Goal: Transaction & Acquisition: Purchase product/service

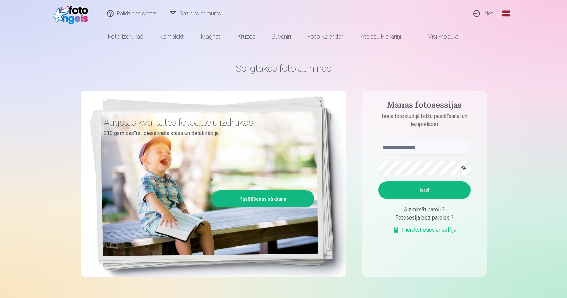
click at [489, 14] on link "Ieiet" at bounding box center [483, 13] width 33 height 27
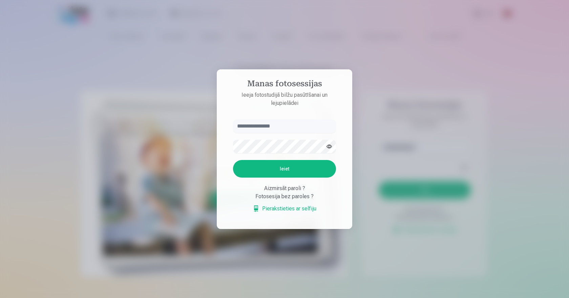
click at [261, 125] on input "text" at bounding box center [284, 127] width 103 height 14
click at [260, 129] on input "text" at bounding box center [284, 127] width 103 height 14
click at [260, 126] on input "text" at bounding box center [284, 127] width 103 height 14
click at [282, 126] on input "text" at bounding box center [284, 127] width 103 height 14
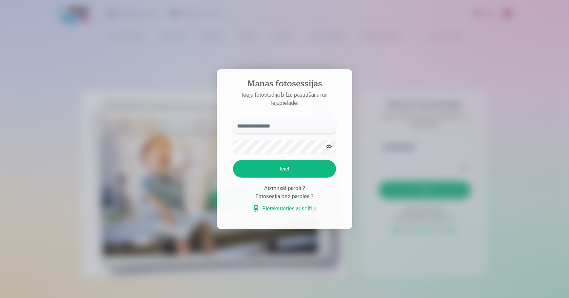
click at [270, 123] on input "text" at bounding box center [284, 127] width 103 height 14
type input "**********"
click at [330, 150] on button "button" at bounding box center [329, 146] width 13 height 13
click at [289, 167] on button "Ieiet" at bounding box center [284, 169] width 103 height 18
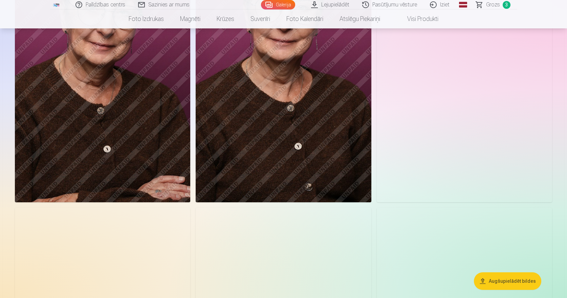
scroll to position [102, 0]
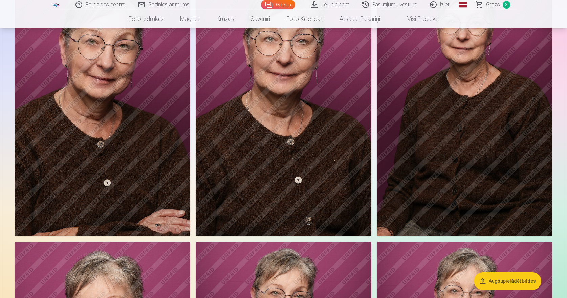
click at [496, 5] on span "Grozs" at bounding box center [493, 5] width 14 height 8
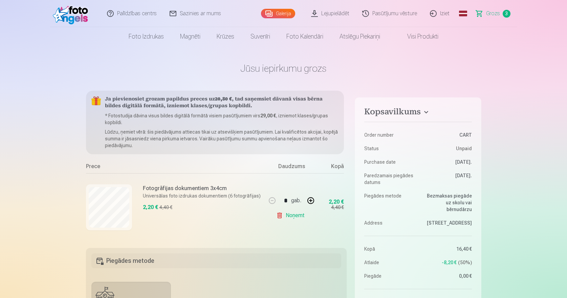
click at [424, 37] on link "Visi produkti" at bounding box center [417, 36] width 58 height 19
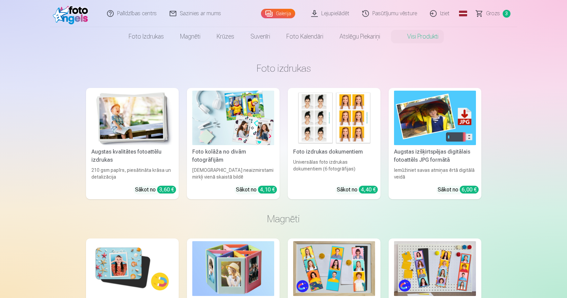
click at [430, 123] on img at bounding box center [435, 118] width 82 height 55
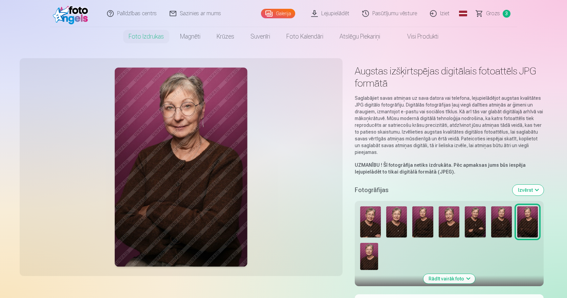
click at [450, 227] on img at bounding box center [449, 222] width 21 height 31
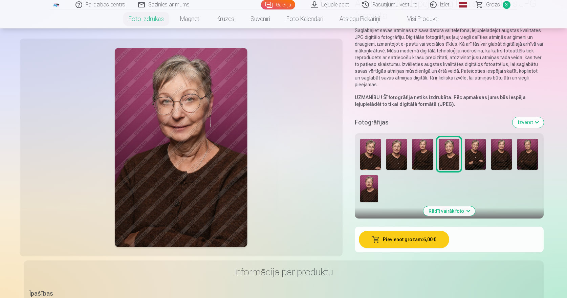
scroll to position [102, 0]
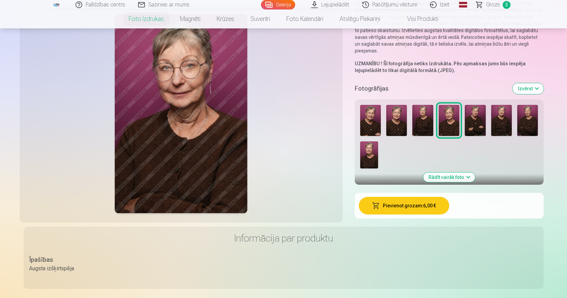
click at [400, 210] on button "Pievienot grozam : 6,00 €" at bounding box center [404, 206] width 90 height 18
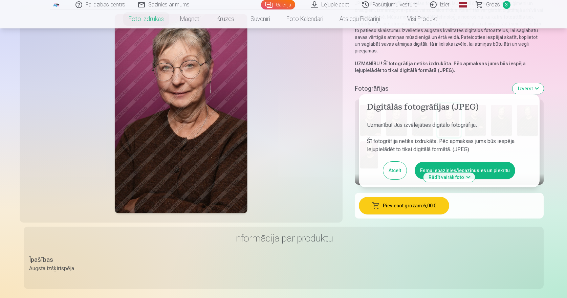
click at [491, 169] on button "Esmu iepazinies/iepazinusies un piekrītu" at bounding box center [465, 171] width 101 height 18
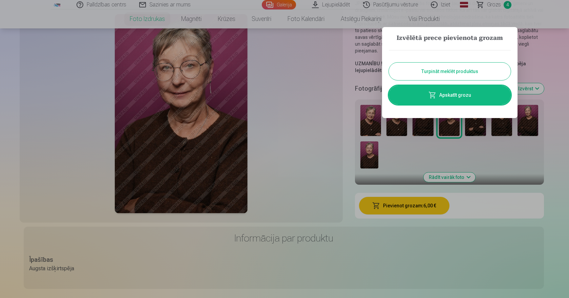
click at [454, 70] on button "Turpināt meklēt produktus" at bounding box center [450, 72] width 122 height 18
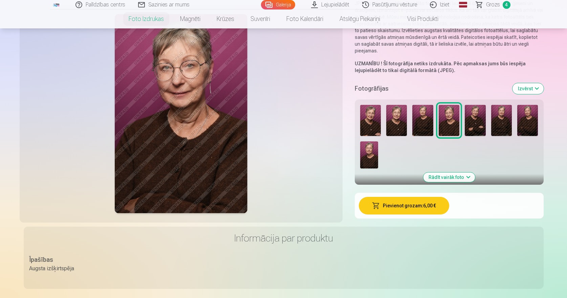
scroll to position [0, 0]
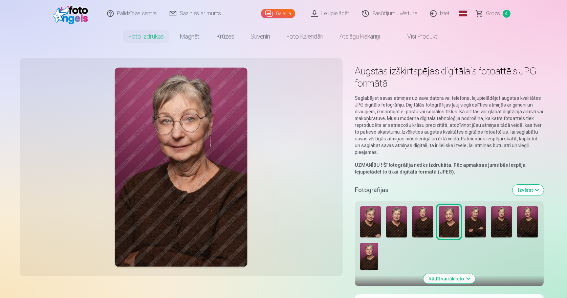
click at [394, 227] on img at bounding box center [396, 222] width 21 height 31
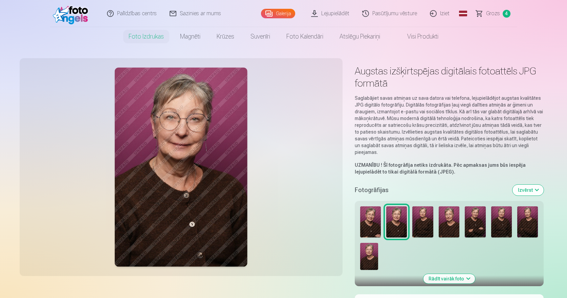
click at [530, 227] on img at bounding box center [527, 222] width 21 height 31
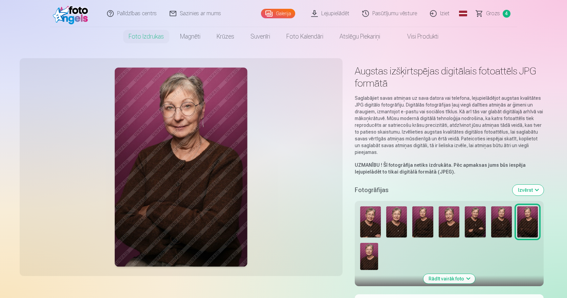
click at [502, 224] on img at bounding box center [501, 222] width 21 height 31
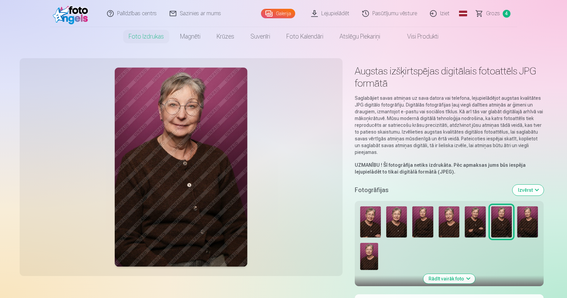
click at [399, 220] on img at bounding box center [396, 222] width 21 height 31
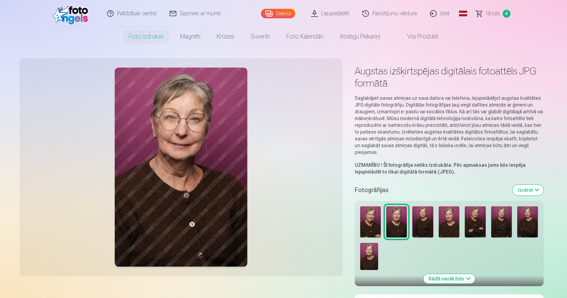
click at [422, 225] on img at bounding box center [423, 222] width 21 height 31
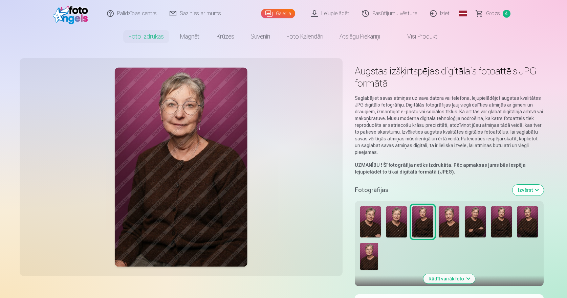
click at [392, 226] on img at bounding box center [396, 222] width 21 height 31
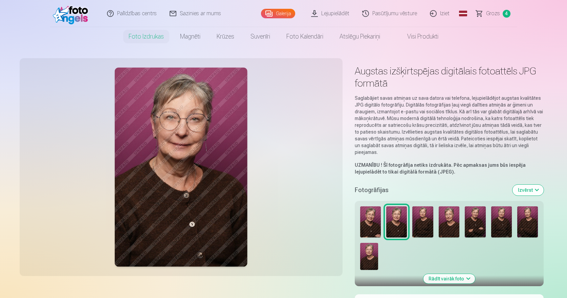
click at [503, 220] on img at bounding box center [501, 222] width 21 height 31
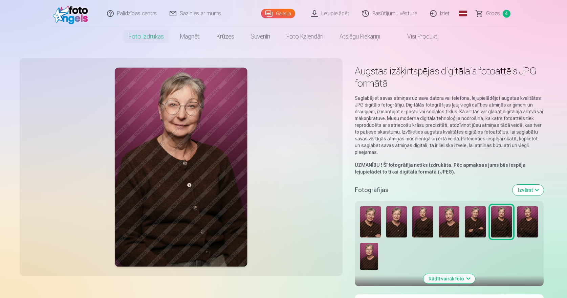
click at [421, 224] on img at bounding box center [423, 222] width 21 height 31
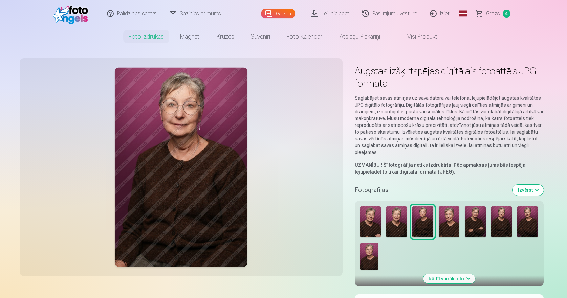
click at [390, 225] on img at bounding box center [396, 222] width 21 height 31
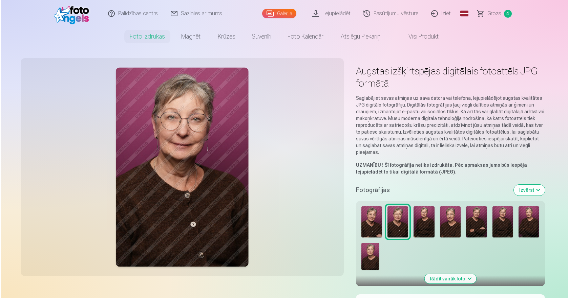
scroll to position [68, 0]
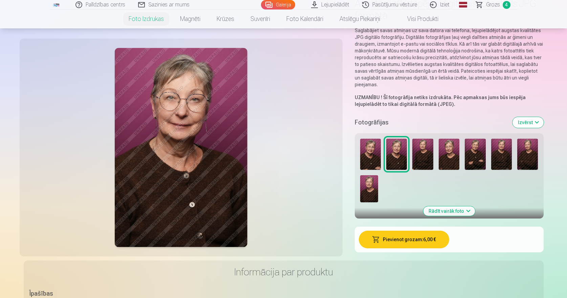
click at [409, 245] on button "Pievienot grozam : 6,00 €" at bounding box center [404, 240] width 90 height 18
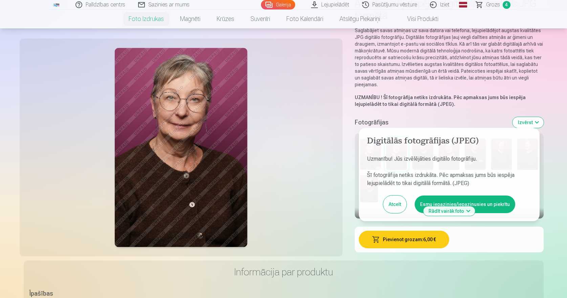
click at [500, 206] on button "Esmu iepazinies/iepazinusies un piekrītu" at bounding box center [465, 205] width 101 height 18
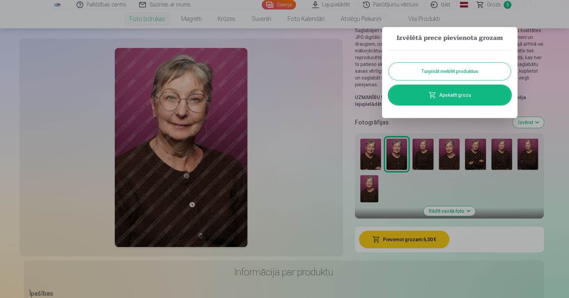
click at [444, 95] on link "Apskatīt grozu" at bounding box center [450, 95] width 122 height 19
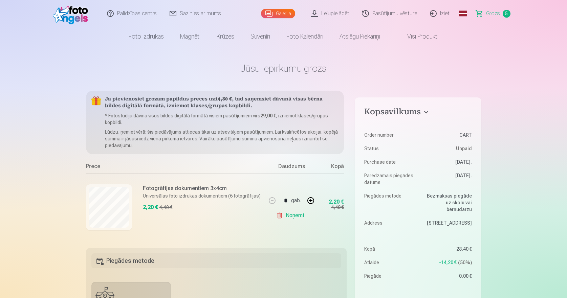
scroll to position [68, 0]
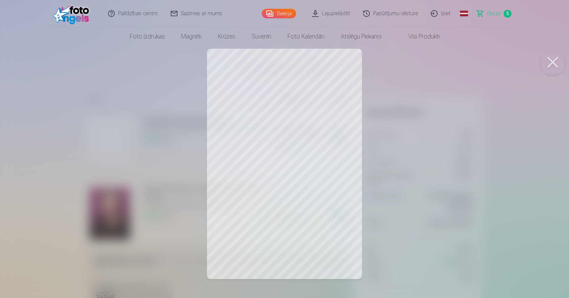
click at [555, 63] on button at bounding box center [552, 62] width 27 height 27
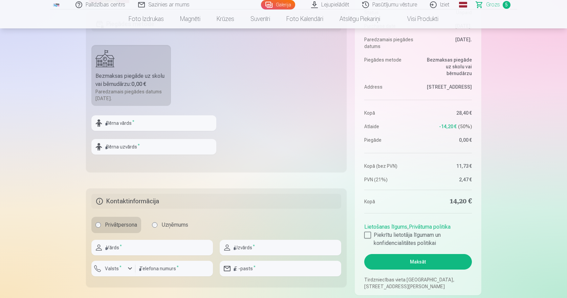
scroll to position [271, 0]
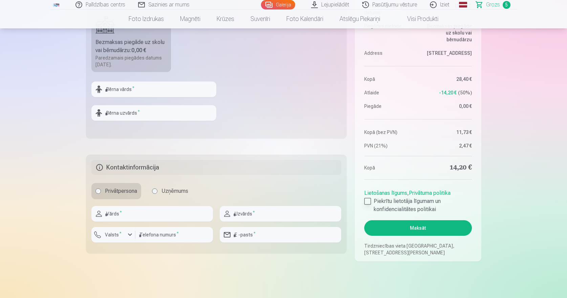
click at [366, 198] on div at bounding box center [367, 201] width 7 height 7
click at [147, 217] on input "text" at bounding box center [152, 214] width 122 height 16
type input "*****"
type input "******"
type input "**********"
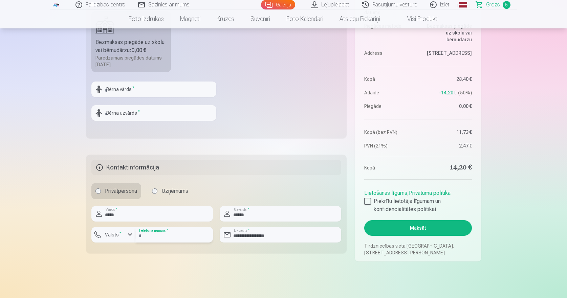
click at [171, 236] on input "number" at bounding box center [174, 235] width 78 height 16
type input "********"
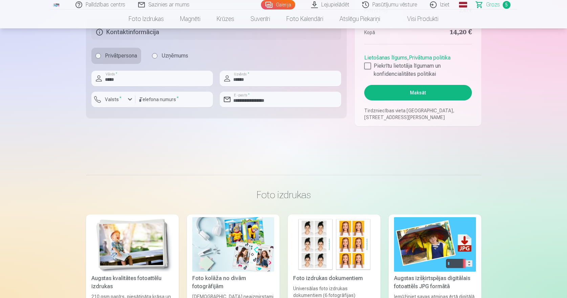
click at [419, 94] on button "Maksāt" at bounding box center [417, 93] width 107 height 16
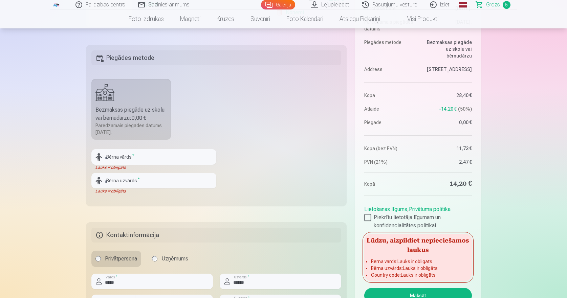
scroll to position [169, 0]
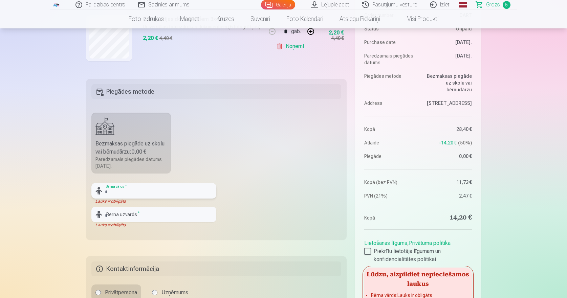
click at [148, 183] on input "text" at bounding box center [153, 191] width 125 height 16
type input "*****"
type input "******"
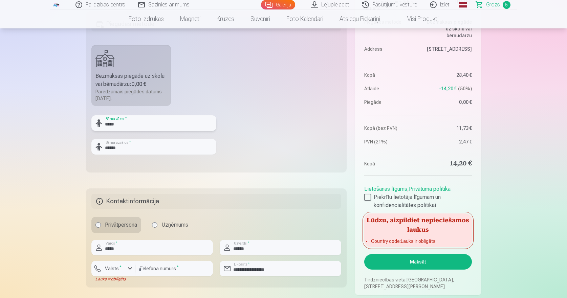
scroll to position [305, 0]
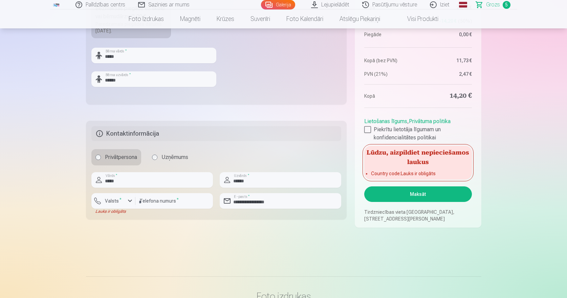
click at [419, 192] on button "Maksāt" at bounding box center [417, 195] width 107 height 16
click at [138, 203] on input "********" at bounding box center [174, 201] width 78 height 16
click at [131, 200] on div "button" at bounding box center [130, 201] width 8 height 8
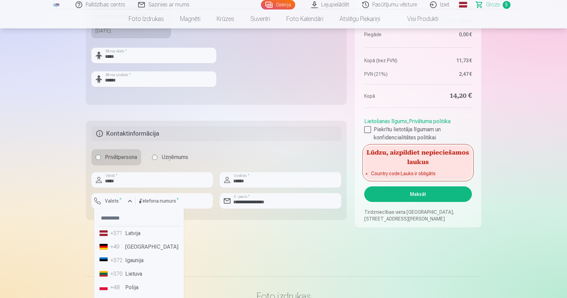
click at [128, 237] on li "+371 Latvija" at bounding box center [139, 234] width 84 height 14
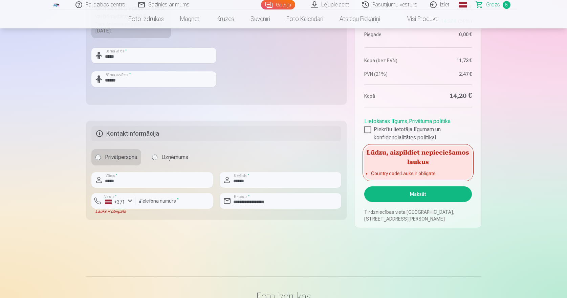
click at [404, 199] on button "Maksāt" at bounding box center [417, 195] width 107 height 16
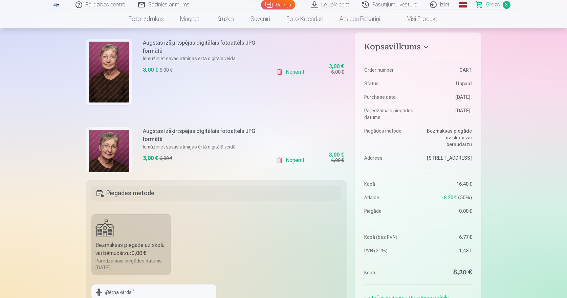
scroll to position [78, 0]
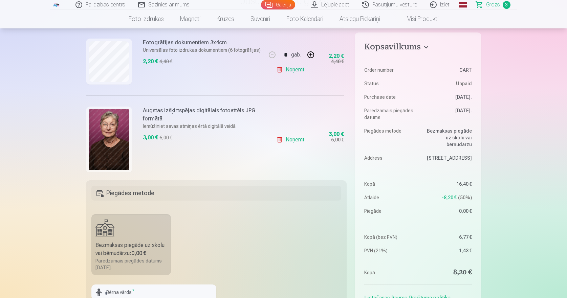
click at [487, 11] on nav "Foto izdrukas Augstas kvalitātes fotoattēlu izdrukas 210 gsm papīrs, piesātināt…" at bounding box center [283, 18] width 567 height 19
click at [497, 3] on span "Grozs" at bounding box center [493, 5] width 14 height 8
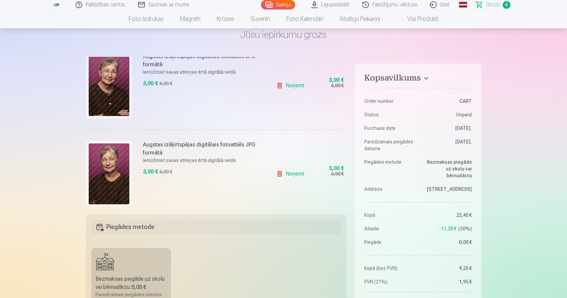
scroll to position [167, 0]
click at [127, 102] on img at bounding box center [109, 85] width 41 height 61
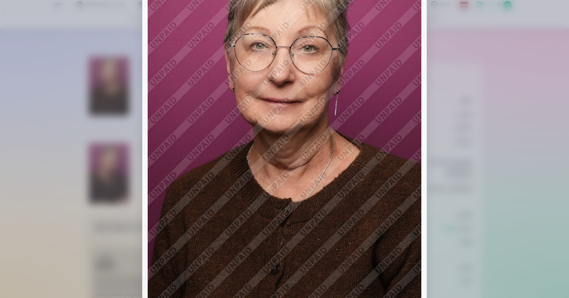
click at [504, 136] on div at bounding box center [284, 149] width 569 height 298
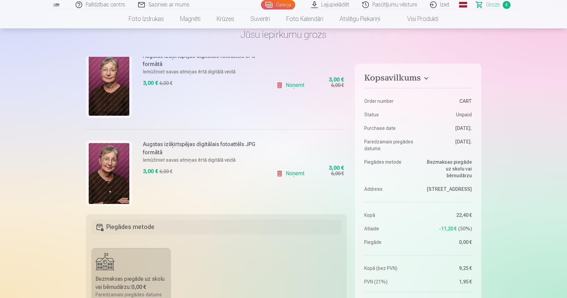
click at [106, 176] on img at bounding box center [109, 173] width 41 height 61
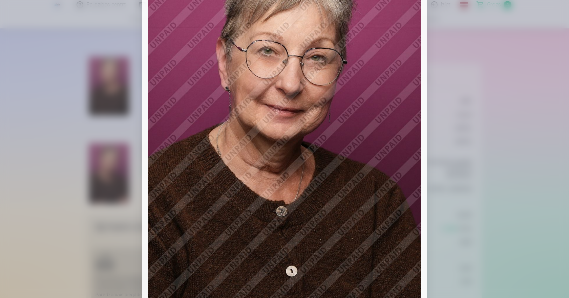
click at [543, 149] on div at bounding box center [284, 149] width 569 height 298
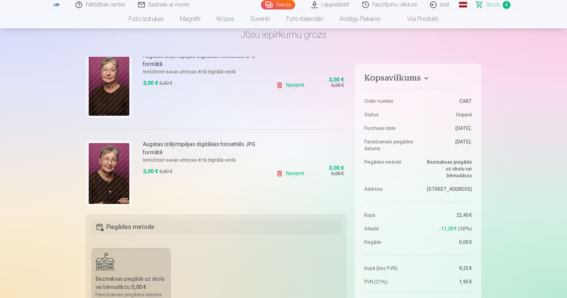
click at [108, 86] on img at bounding box center [109, 85] width 41 height 61
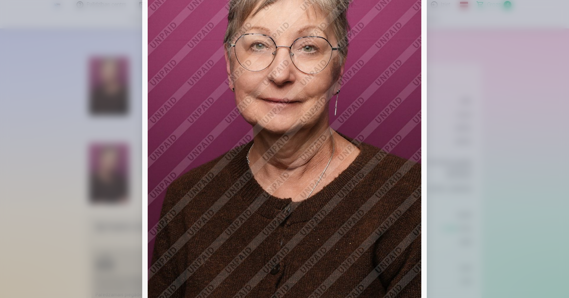
click at [528, 115] on div at bounding box center [284, 149] width 569 height 298
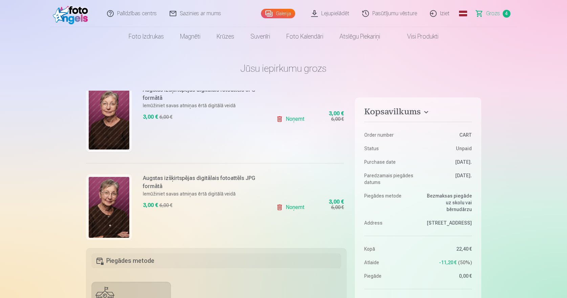
scroll to position [99, 0]
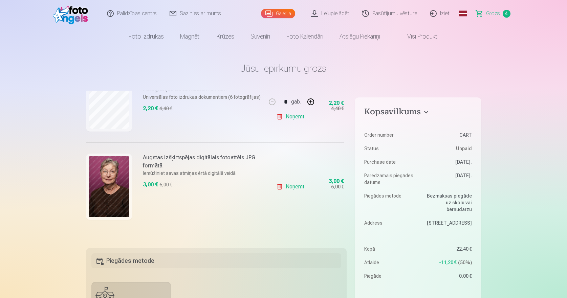
click at [108, 189] on img at bounding box center [109, 186] width 41 height 61
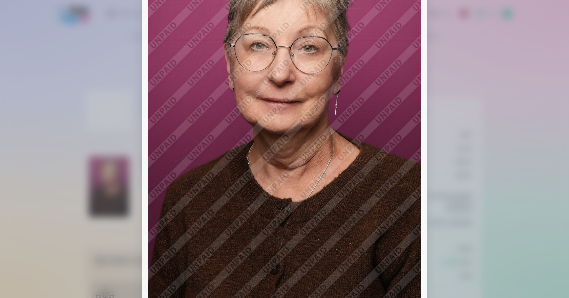
click at [510, 162] on div at bounding box center [284, 149] width 569 height 298
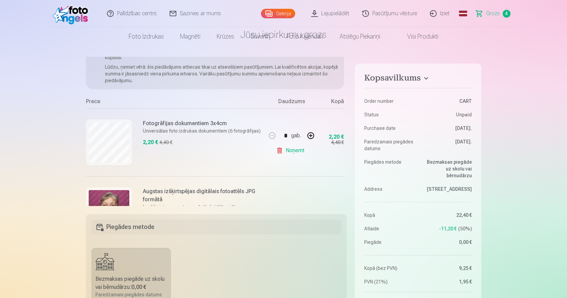
scroll to position [0, 0]
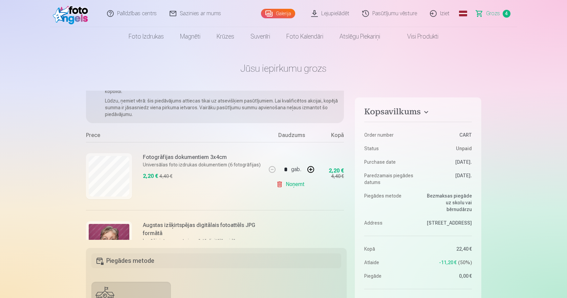
click at [492, 15] on span "Grozs" at bounding box center [493, 13] width 14 height 8
click at [494, 13] on span "Grozs" at bounding box center [493, 13] width 14 height 8
click at [444, 13] on link "Iziet" at bounding box center [440, 13] width 33 height 27
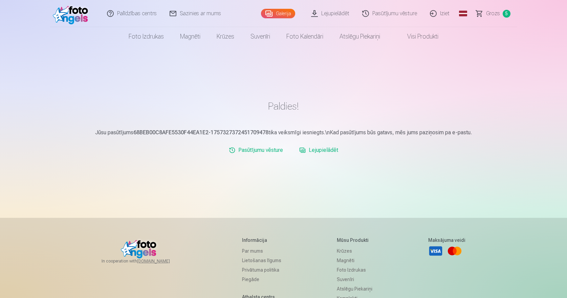
click at [494, 12] on span "Grozs" at bounding box center [493, 13] width 14 height 8
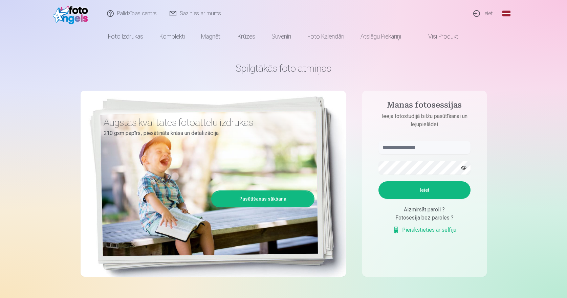
type input "**********"
click at [423, 191] on button "Ieiet" at bounding box center [425, 191] width 92 height 18
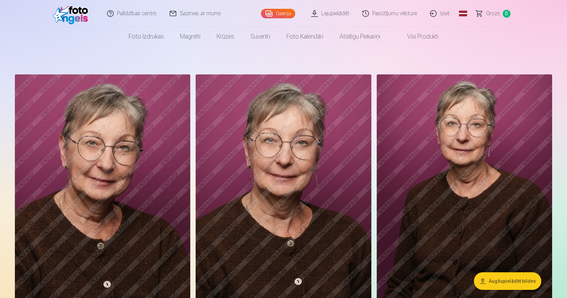
click at [388, 13] on link "Pasūtījumu vēsture" at bounding box center [390, 13] width 68 height 27
